Goal: Find specific page/section: Find specific page/section

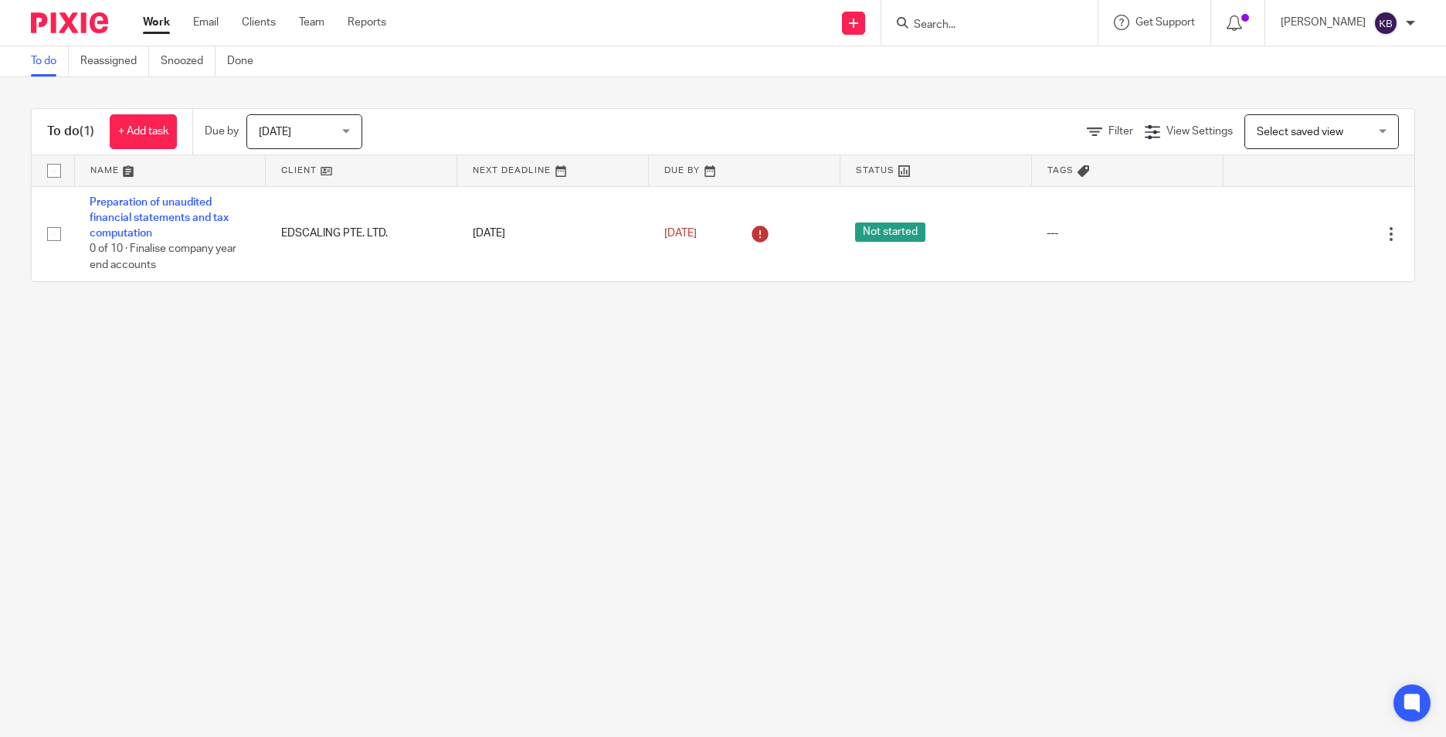
click at [959, 15] on form at bounding box center [994, 22] width 165 height 19
click at [961, 21] on input "Search" at bounding box center [981, 26] width 139 height 14
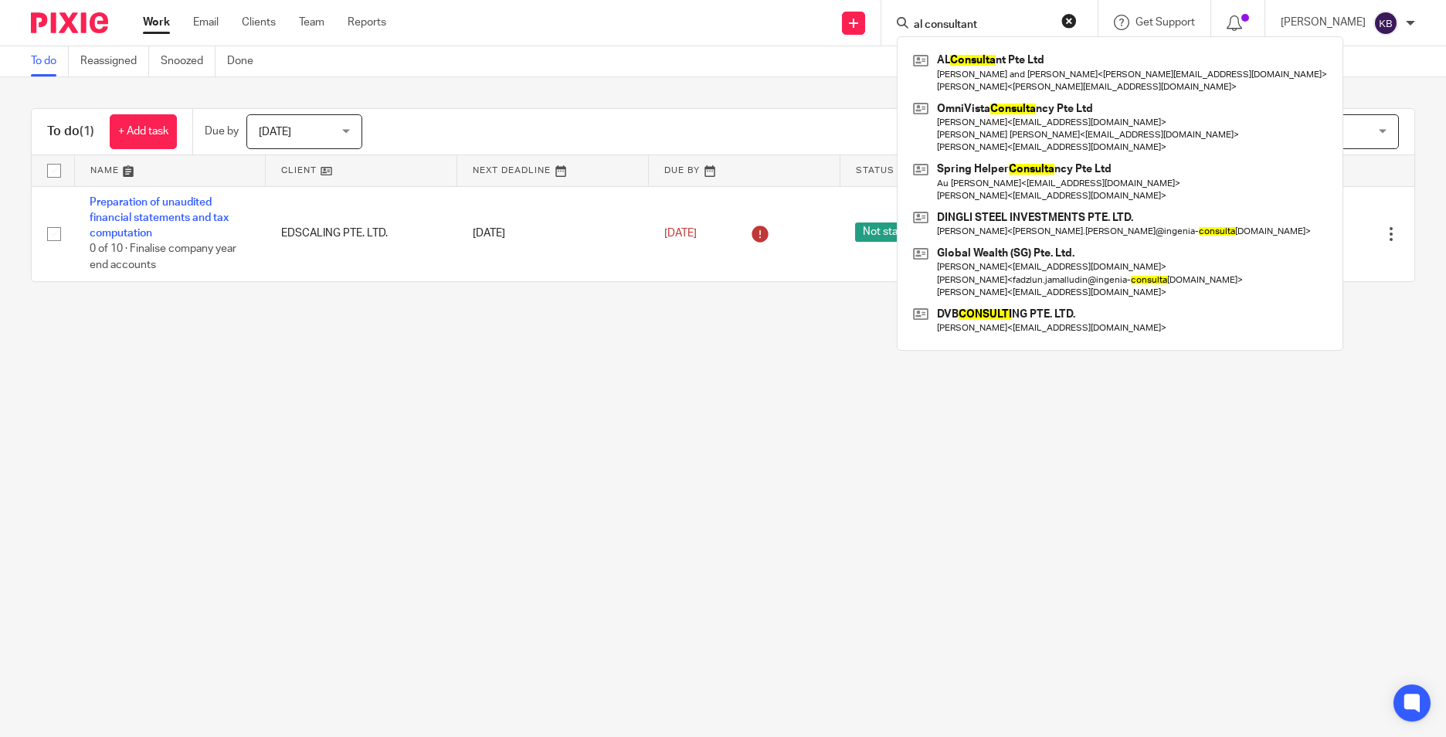
type input "al consultant"
click button "submit" at bounding box center [0, 0] width 0 height 0
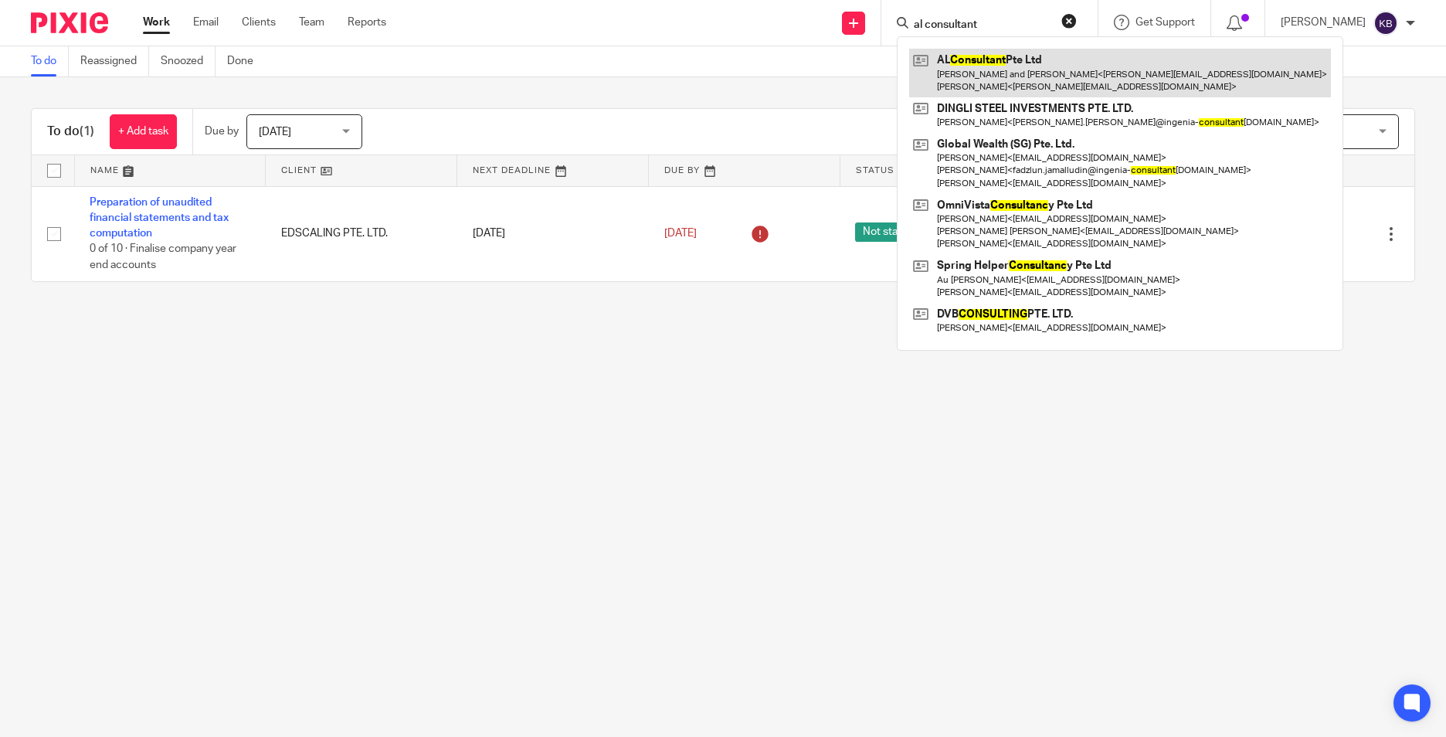
click at [1035, 68] on link at bounding box center [1120, 73] width 422 height 48
